Goal: Complete application form

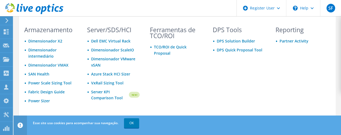
scroll to position [26, 0]
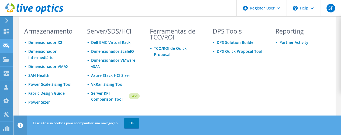
click at [4, 44] on use at bounding box center [6, 45] width 6 height 4
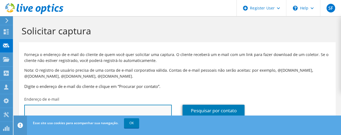
click at [115, 108] on input "text" at bounding box center [98, 110] width 148 height 12
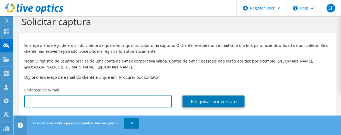
scroll to position [17, 0]
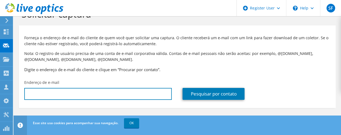
paste input "[EMAIL_ADDRESS][DOMAIN_NAME]"
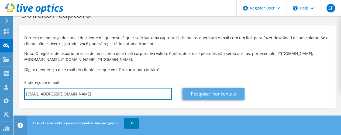
type input "[EMAIL_ADDRESS][DOMAIN_NAME]"
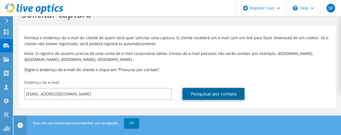
click at [200, 94] on link "Pesquisar por contato" at bounding box center [214, 94] width 62 height 12
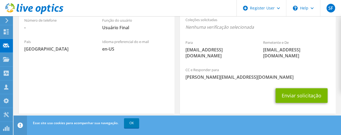
scroll to position [152, 0]
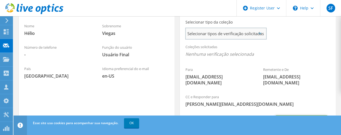
click at [254, 33] on span "Selecionar tipos de verificação solicitadas" at bounding box center [226, 33] width 80 height 11
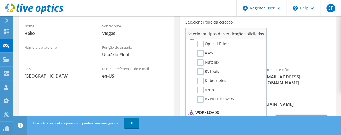
scroll to position [0, 0]
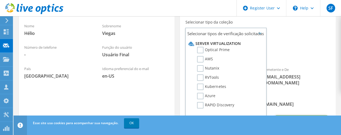
click at [291, 40] on div "Para helio.viegas@algar.com.pt Remetente e De liveoptics@liveoptics.com" at bounding box center [258, 36] width 156 height 110
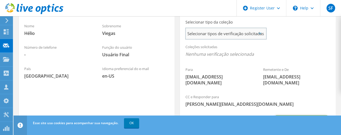
click at [260, 36] on span "Selecionar tipos de verificação solicitadas" at bounding box center [226, 33] width 80 height 11
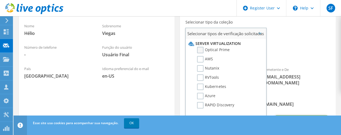
click at [202, 51] on label "Optical Prime" at bounding box center [213, 50] width 32 height 6
click at [0, 0] on input "Optical Prime" at bounding box center [0, 0] width 0 height 0
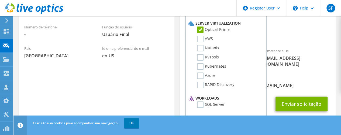
scroll to position [179, 0]
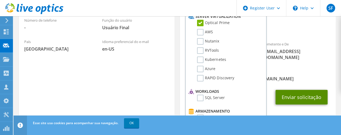
click at [302, 90] on button "Enviar solicitação" at bounding box center [302, 97] width 52 height 15
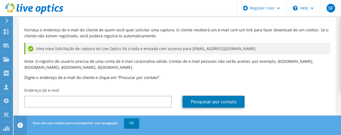
scroll to position [32, 0]
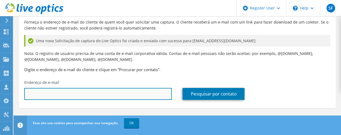
click at [140, 92] on input "text" at bounding box center [98, 94] width 148 height 12
paste input "[EMAIL_ADDRESS][DOMAIN_NAME]"
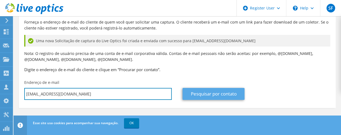
type input "[EMAIL_ADDRESS][DOMAIN_NAME]"
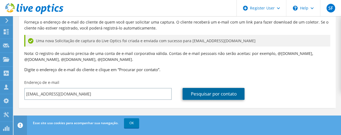
click at [208, 92] on link "Pesquisar por contato" at bounding box center [214, 94] width 62 height 12
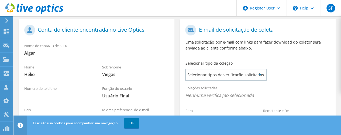
scroll to position [135, 0]
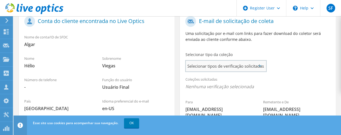
click at [213, 68] on span "Selecionar tipos de verificação solicitadas" at bounding box center [226, 65] width 80 height 11
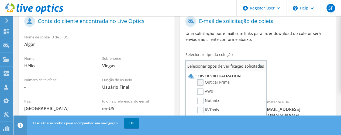
click at [211, 83] on label "Optical Prime" at bounding box center [213, 82] width 32 height 6
click at [0, 0] on input "Optical Prime" at bounding box center [0, 0] width 0 height 0
click at [305, 75] on div "Coleções solicitadas Nenhuma verificação selecionada Optical Prime" at bounding box center [258, 84] width 156 height 22
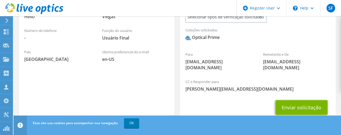
scroll to position [196, 0]
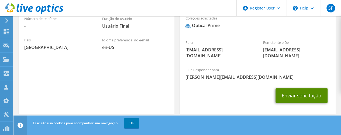
click at [301, 88] on button "Enviar solicitação" at bounding box center [302, 95] width 52 height 15
